Goal: Information Seeking & Learning: Learn about a topic

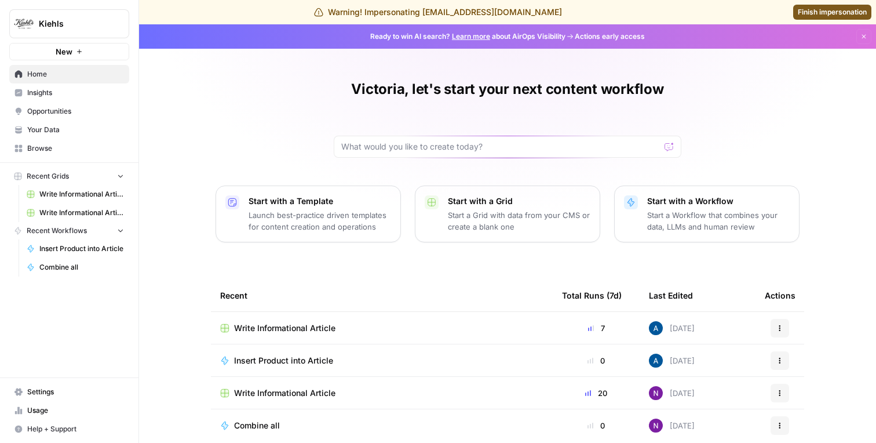
click at [78, 94] on span "Insights" at bounding box center [75, 93] width 97 height 10
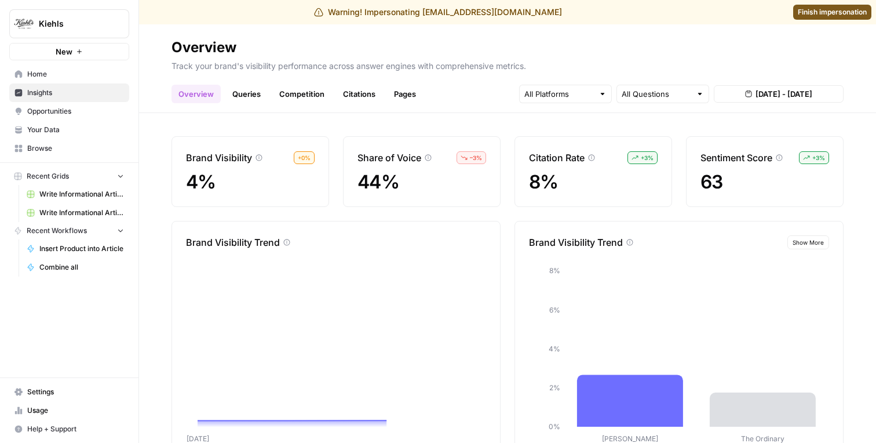
click at [254, 98] on link "Queries" at bounding box center [246, 94] width 42 height 19
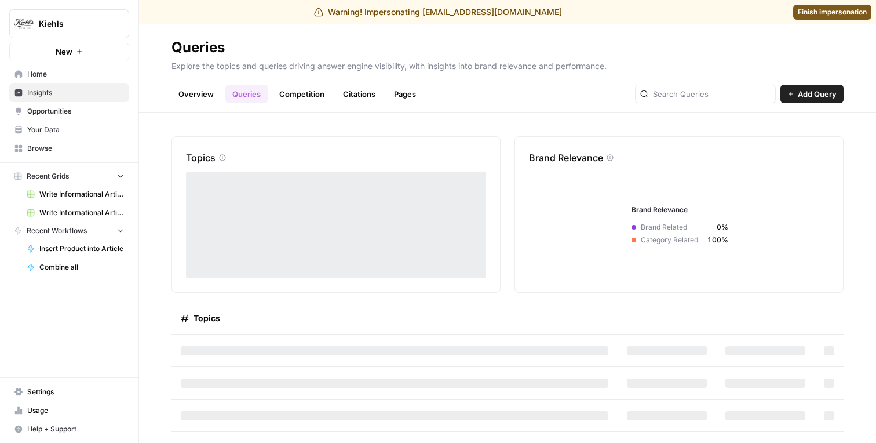
click at [216, 96] on link "Overview" at bounding box center [196, 94] width 49 height 19
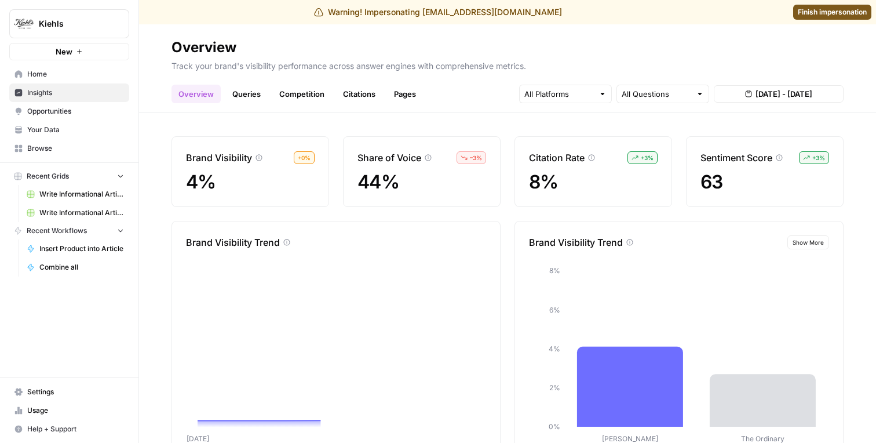
scroll to position [39, 0]
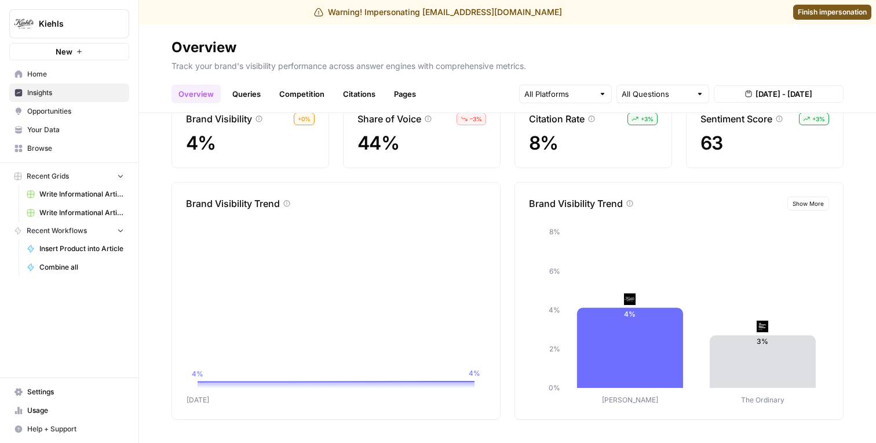
click at [258, 88] on link "Queries" at bounding box center [246, 94] width 42 height 19
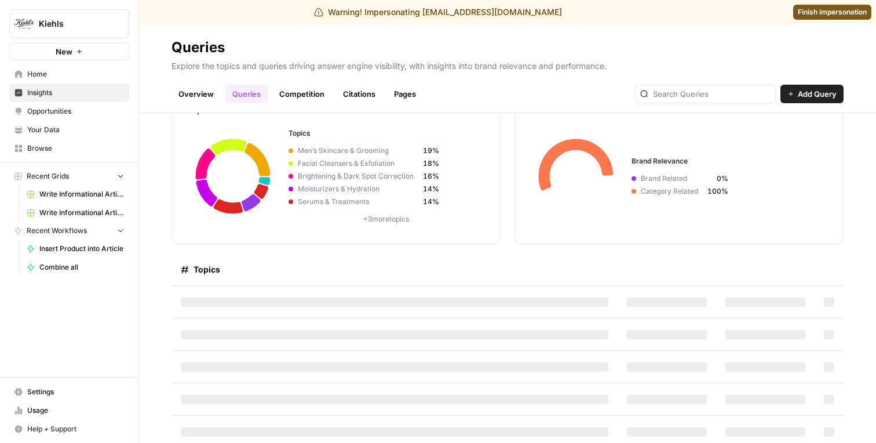
scroll to position [54, 0]
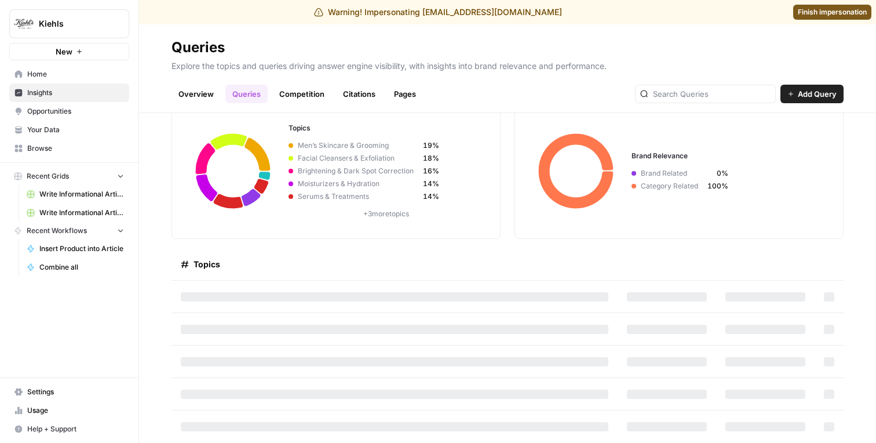
click at [205, 96] on link "Overview" at bounding box center [196, 94] width 49 height 19
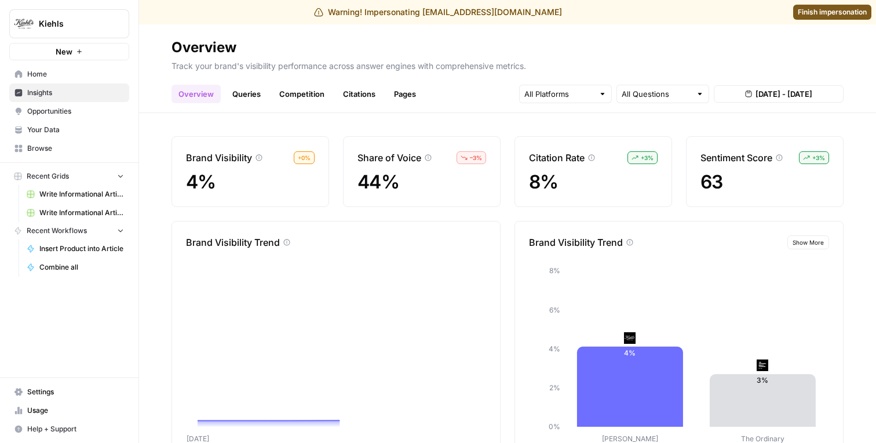
click at [230, 97] on link "Queries" at bounding box center [246, 94] width 42 height 19
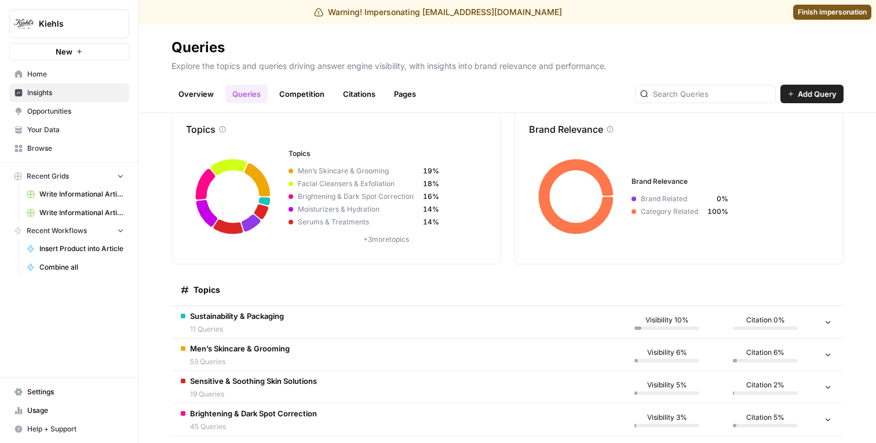
scroll to position [26, 0]
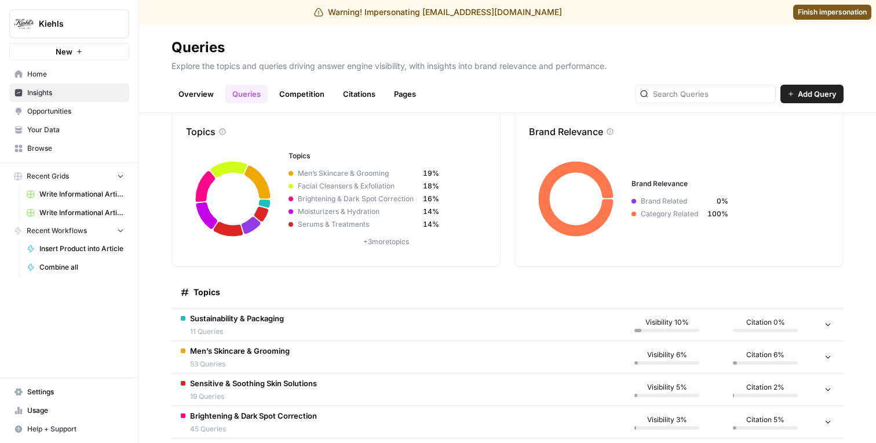
click at [199, 99] on link "Overview" at bounding box center [196, 94] width 49 height 19
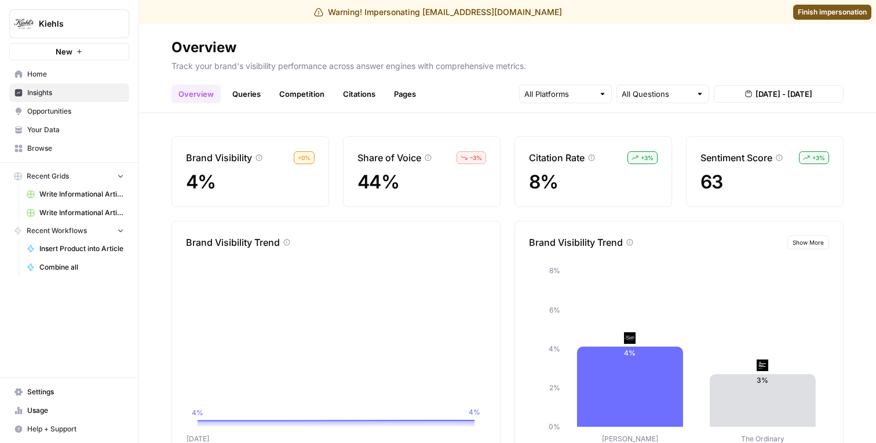
click at [241, 159] on p "Brand Visibility" at bounding box center [219, 158] width 66 height 14
click at [228, 158] on p "Brand Visibility" at bounding box center [219, 158] width 66 height 14
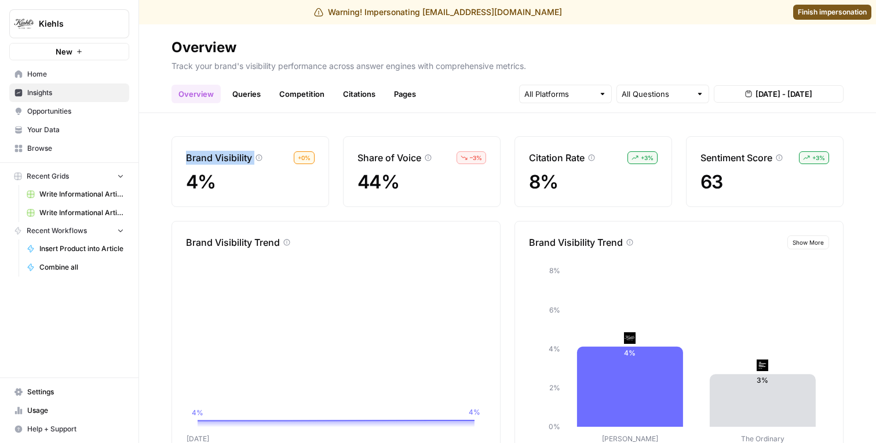
click at [228, 158] on p "Brand Visibility" at bounding box center [219, 158] width 66 height 14
click at [218, 158] on p "Brand Visibility" at bounding box center [219, 158] width 66 height 14
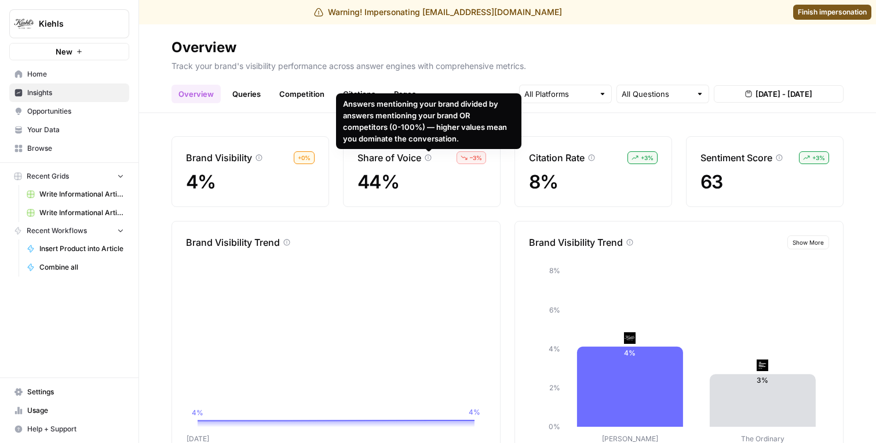
click at [420, 159] on p "Share of Voice" at bounding box center [390, 158] width 64 height 14
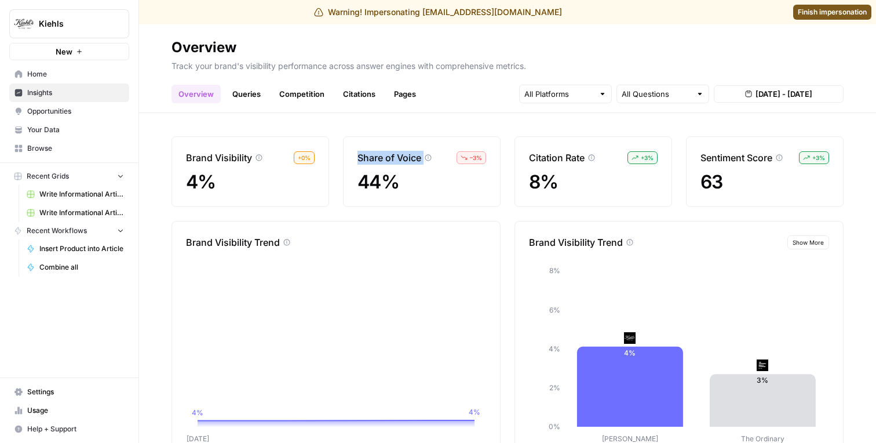
click at [420, 159] on p "Share of Voice" at bounding box center [390, 158] width 64 height 14
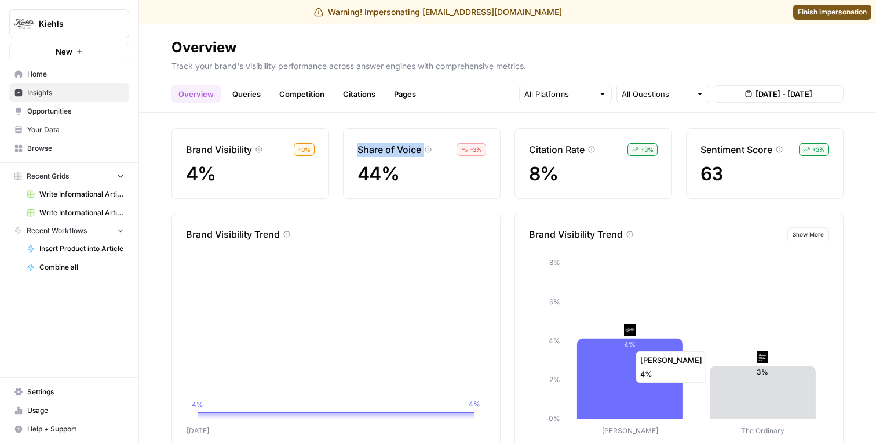
scroll to position [39, 0]
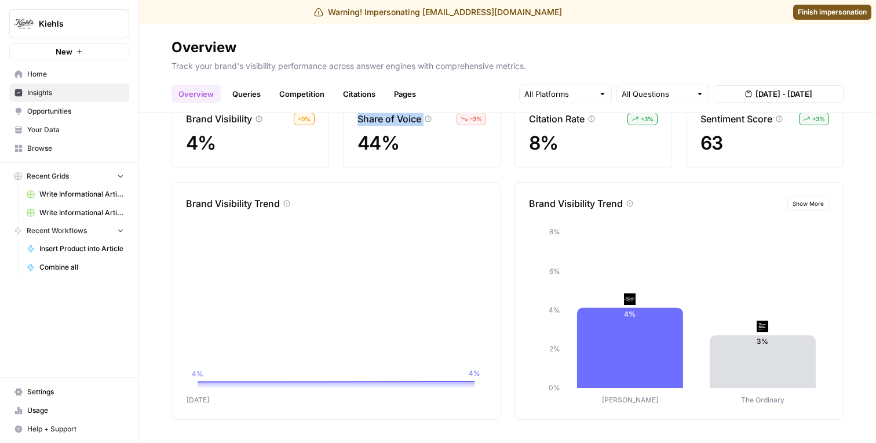
click at [793, 205] on span "Show More" at bounding box center [808, 203] width 31 height 9
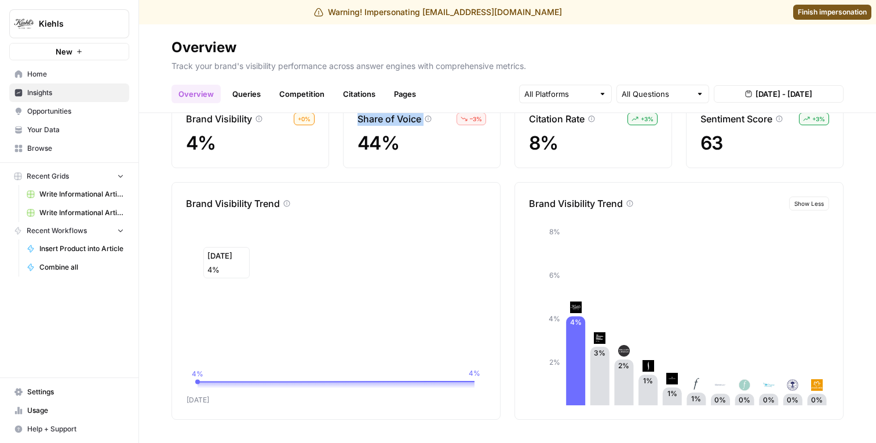
scroll to position [0, 0]
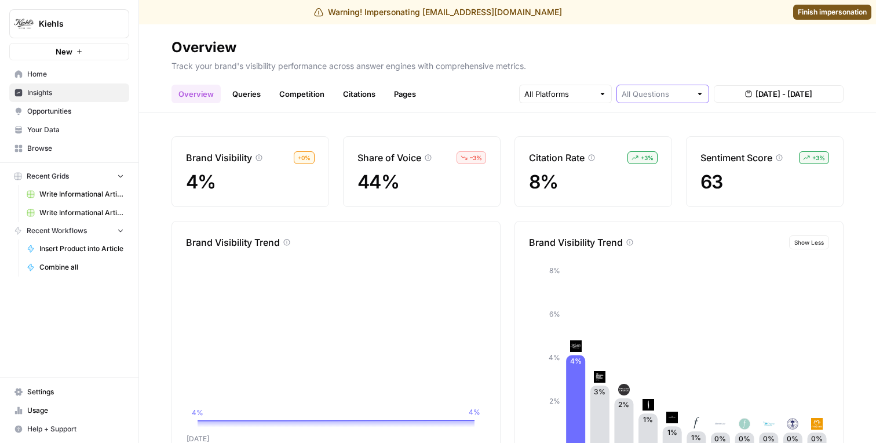
click at [672, 93] on input "text" at bounding box center [657, 94] width 70 height 12
click at [663, 96] on input "text" at bounding box center [657, 94] width 70 height 12
type input "All Questions"
click at [562, 63] on p "Track your brand's visibility performance across answer engines with comprehens…" at bounding box center [508, 64] width 672 height 15
click at [250, 96] on link "Queries" at bounding box center [246, 94] width 42 height 19
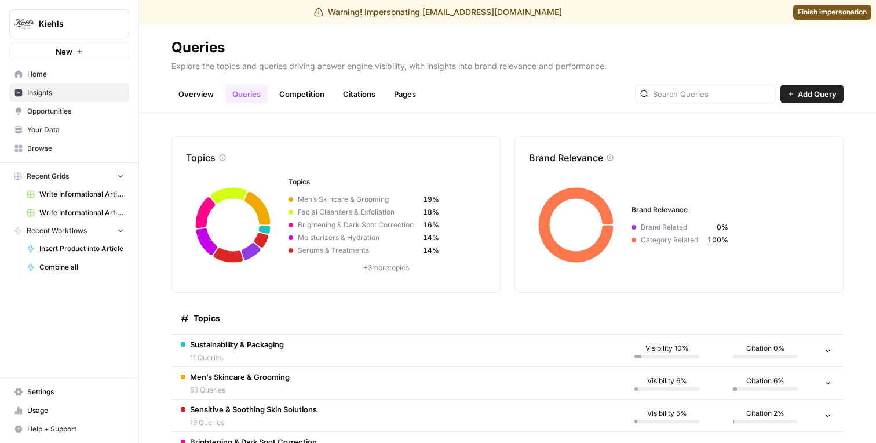
click at [197, 96] on link "Overview" at bounding box center [196, 94] width 49 height 19
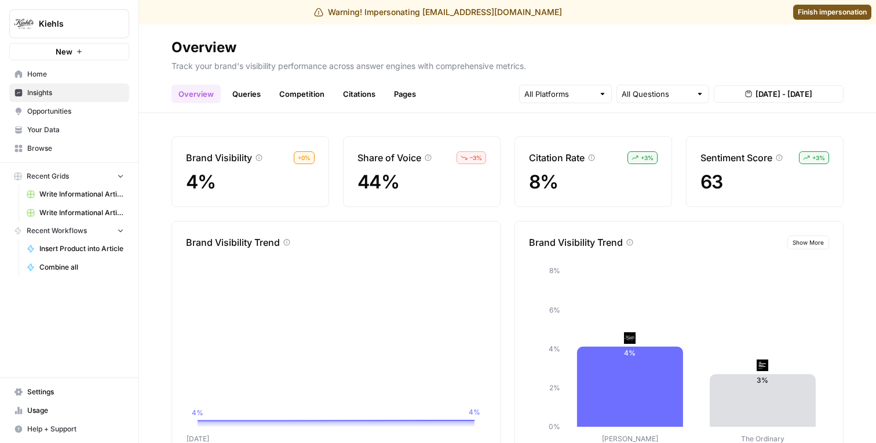
click at [636, 106] on header "Overview Track your brand's visibility performance across answer engines with c…" at bounding box center [507, 68] width 737 height 89
click at [637, 99] on input "text" at bounding box center [657, 94] width 70 height 12
type input "All Questions"
click at [585, 84] on div "Overview Queries Competition Citations Pages All Questions [DATE] - [DATE]" at bounding box center [508, 89] width 672 height 28
click at [585, 86] on div at bounding box center [565, 94] width 93 height 19
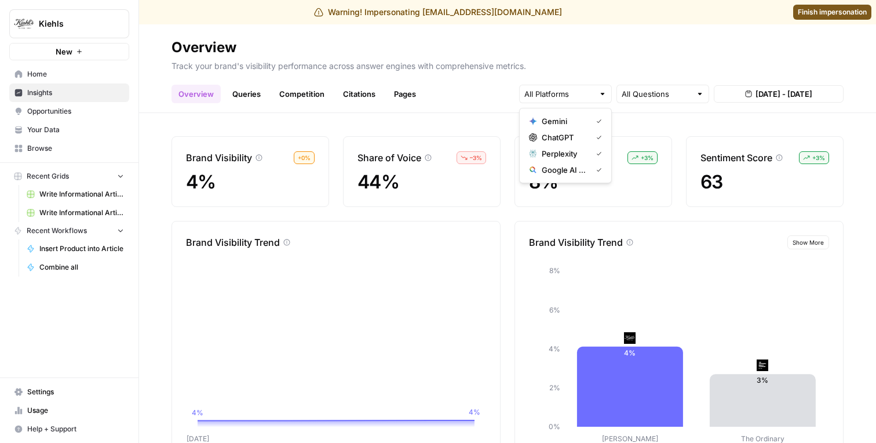
click at [587, 77] on div "Overview Queries Competition Citations Pages All Questions [DATE] - [DATE]" at bounding box center [508, 89] width 672 height 28
click at [632, 98] on input "text" at bounding box center [657, 94] width 70 height 12
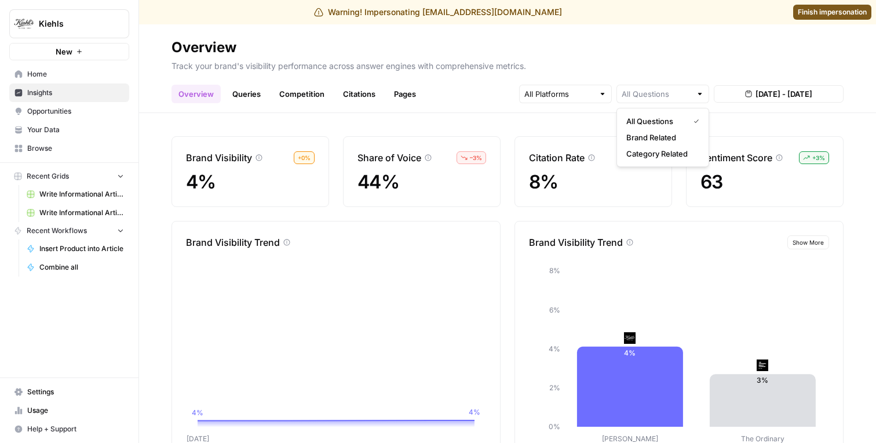
type input "All Questions"
click at [641, 78] on div "Overview Queries Competition Citations Pages All Questions [DATE] - [DATE]" at bounding box center [508, 89] width 672 height 28
click at [762, 103] on div "All Questions [DATE] - [DATE]" at bounding box center [681, 94] width 325 height 19
click at [680, 92] on input "text" at bounding box center [657, 94] width 70 height 12
type input "All Questions"
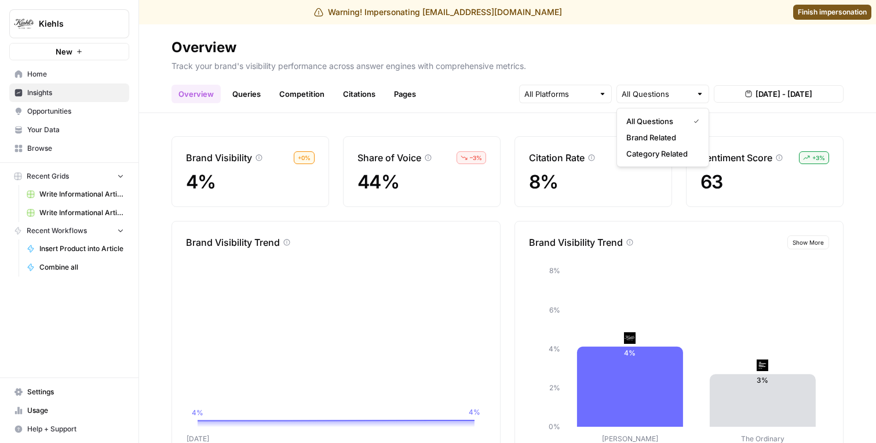
click at [683, 77] on div "Overview Queries Competition Citations Pages All Questions [DATE] - [DATE]" at bounding box center [508, 89] width 672 height 28
click at [594, 94] on div at bounding box center [565, 94] width 93 height 19
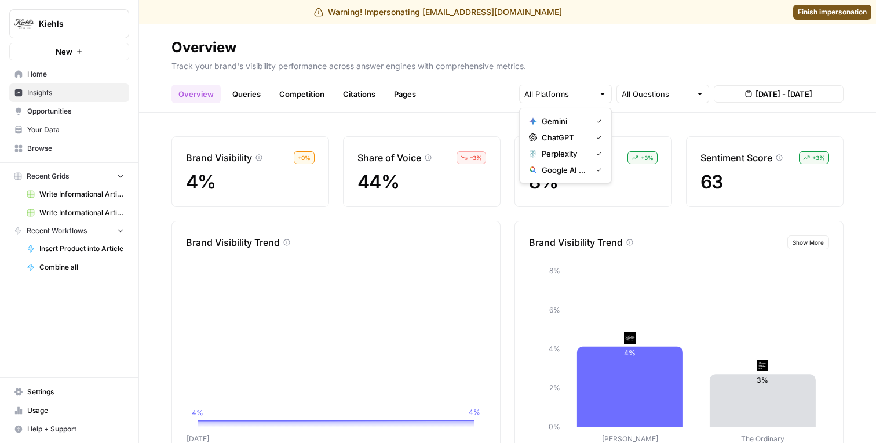
click at [642, 68] on p "Track your brand's visibility performance across answer engines with comprehens…" at bounding box center [508, 64] width 672 height 15
click at [648, 81] on div "Overview Queries Competition Citations Pages All Questions [DATE] - [DATE]" at bounding box center [508, 89] width 672 height 28
click at [649, 86] on div "All Questions" at bounding box center [663, 94] width 93 height 19
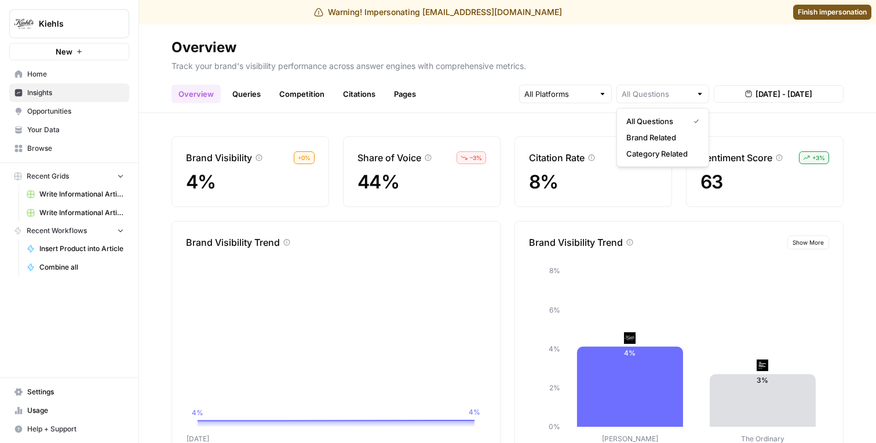
type input "All Questions"
click at [756, 96] on span "[DATE] - [DATE]" at bounding box center [784, 94] width 57 height 12
click at [733, 82] on div "Overview Queries Competition Citations Pages All Questions [DATE] - [DATE]" at bounding box center [508, 89] width 672 height 28
click at [671, 92] on input "text" at bounding box center [657, 94] width 70 height 12
type input "All Questions"
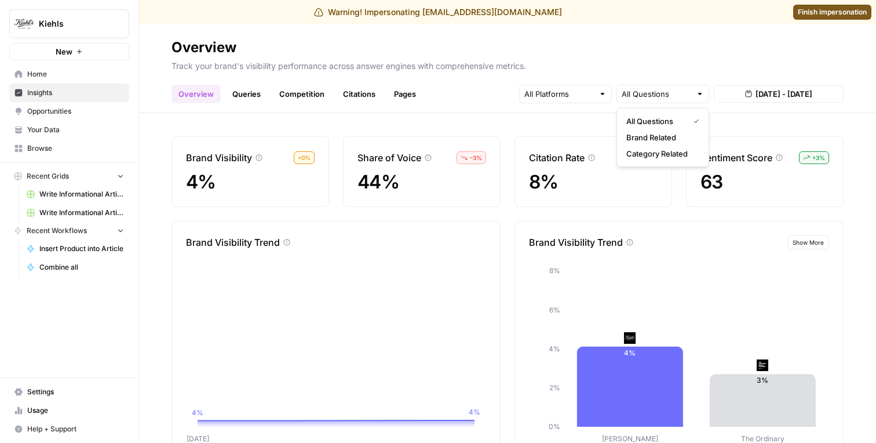
click at [253, 99] on link "Queries" at bounding box center [246, 94] width 42 height 19
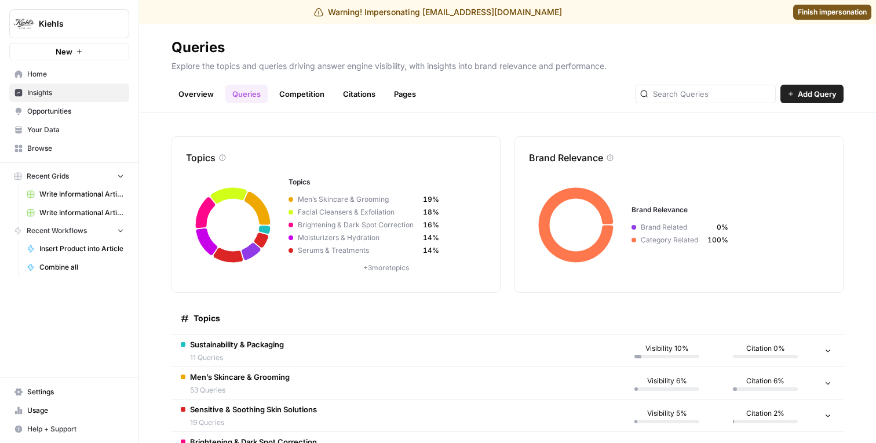
click at [301, 93] on link "Competition" at bounding box center [301, 94] width 59 height 19
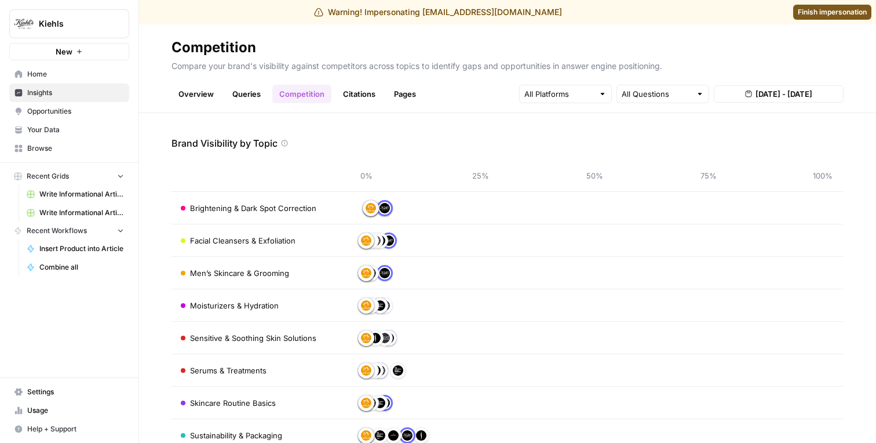
click at [357, 94] on link "Citations" at bounding box center [359, 94] width 46 height 19
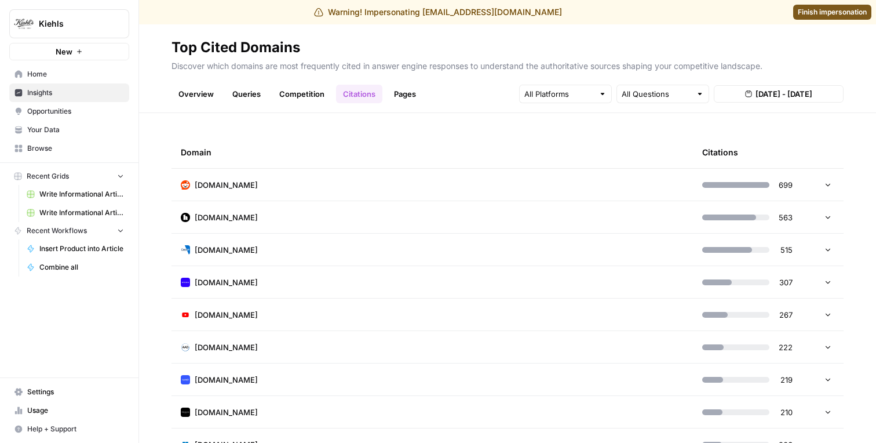
click at [397, 180] on td "[DOMAIN_NAME]" at bounding box center [433, 185] width 522 height 32
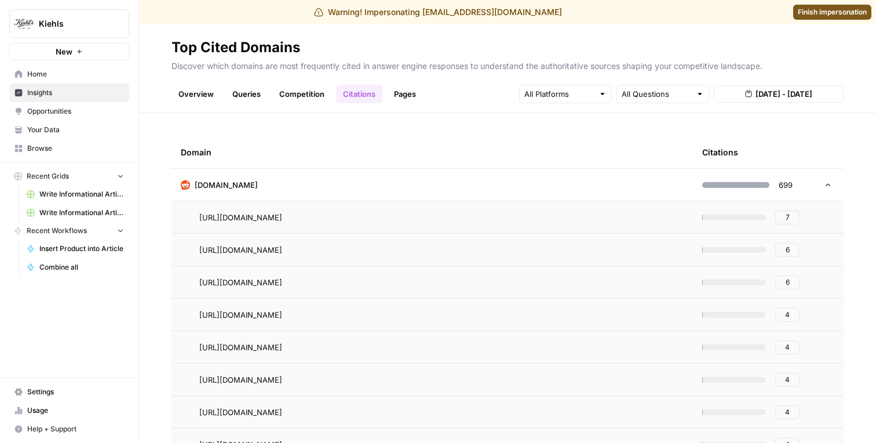
click at [403, 94] on link "Pages" at bounding box center [405, 94] width 36 height 19
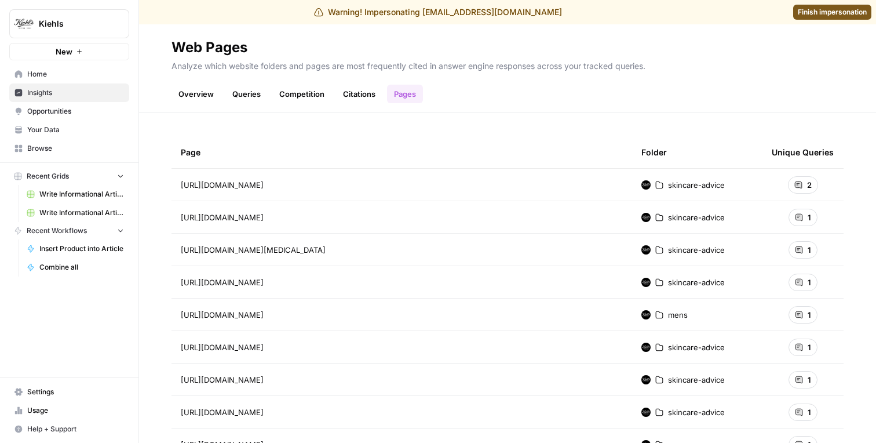
click at [264, 181] on span "[URL][DOMAIN_NAME]" at bounding box center [222, 185] width 83 height 12
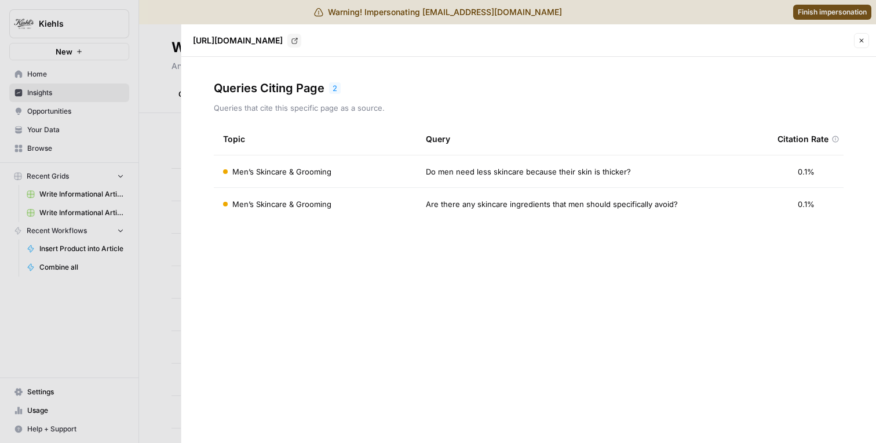
click at [166, 166] on div at bounding box center [438, 221] width 876 height 443
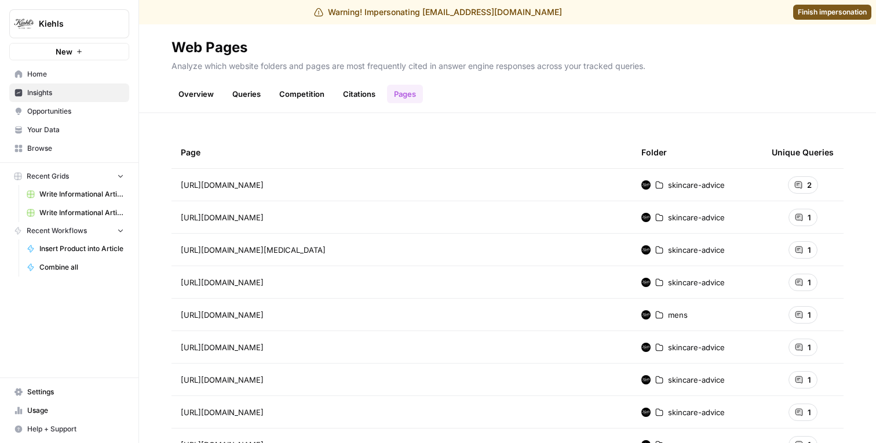
click at [209, 96] on link "Overview" at bounding box center [196, 94] width 49 height 19
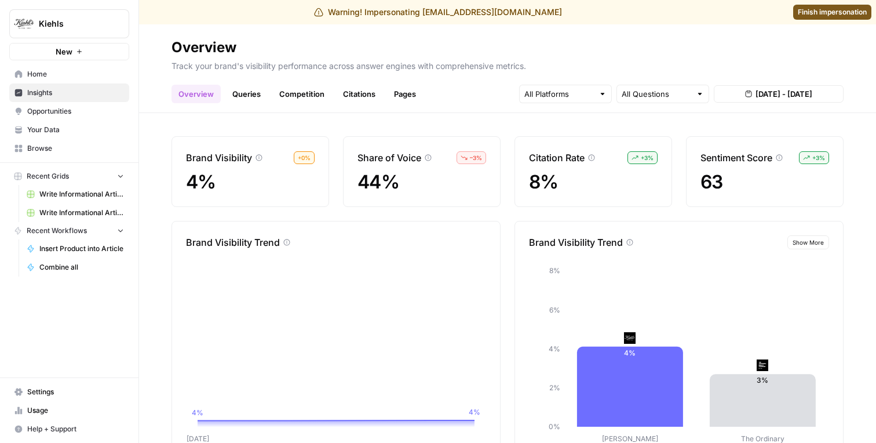
click at [395, 161] on p "Share of Voice" at bounding box center [390, 158] width 64 height 14
click at [379, 161] on p "Share of Voice" at bounding box center [390, 158] width 64 height 14
drag, startPoint x: 379, startPoint y: 161, endPoint x: 403, endPoint y: 161, distance: 24.9
click at [403, 161] on p "Share of Voice" at bounding box center [390, 158] width 64 height 14
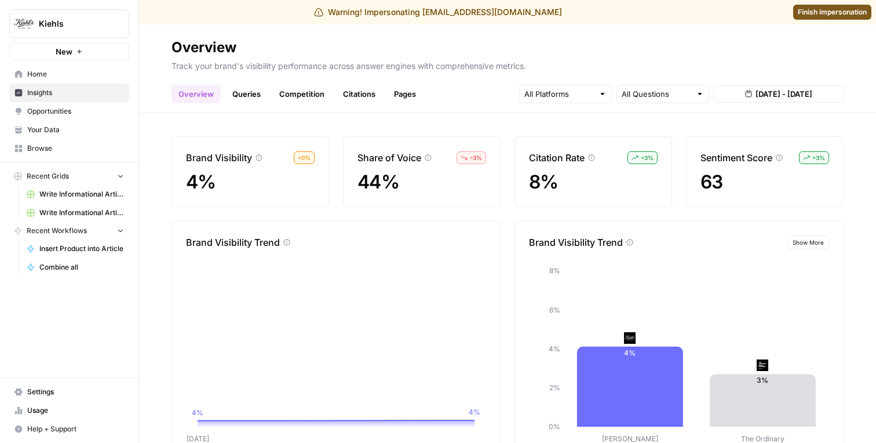
click at [304, 156] on span "+ 0 %" at bounding box center [304, 157] width 13 height 9
click at [303, 160] on span "+ 0 %" at bounding box center [304, 157] width 13 height 9
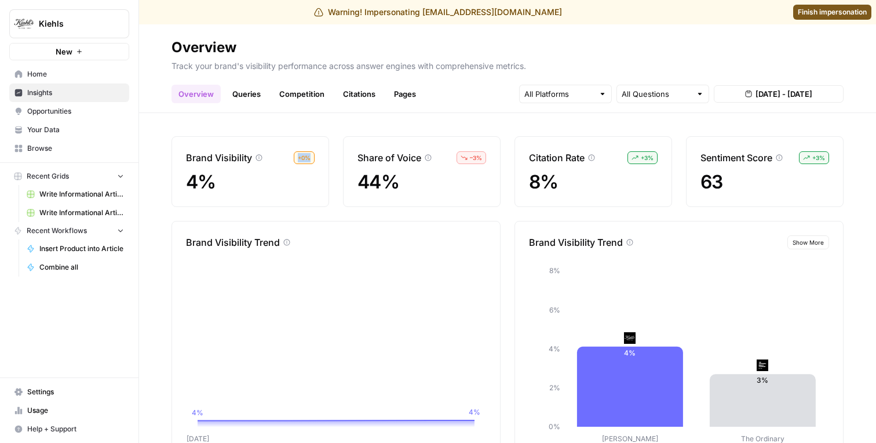
click at [303, 160] on span "+ 0 %" at bounding box center [304, 157] width 13 height 9
click at [311, 183] on div "4%" at bounding box center [250, 182] width 129 height 21
click at [550, 93] on input "text" at bounding box center [560, 94] width 70 height 12
click at [603, 66] on p "Track your brand's visibility performance across answer engines with comprehens…" at bounding box center [508, 64] width 672 height 15
